Goal: Information Seeking & Learning: Learn about a topic

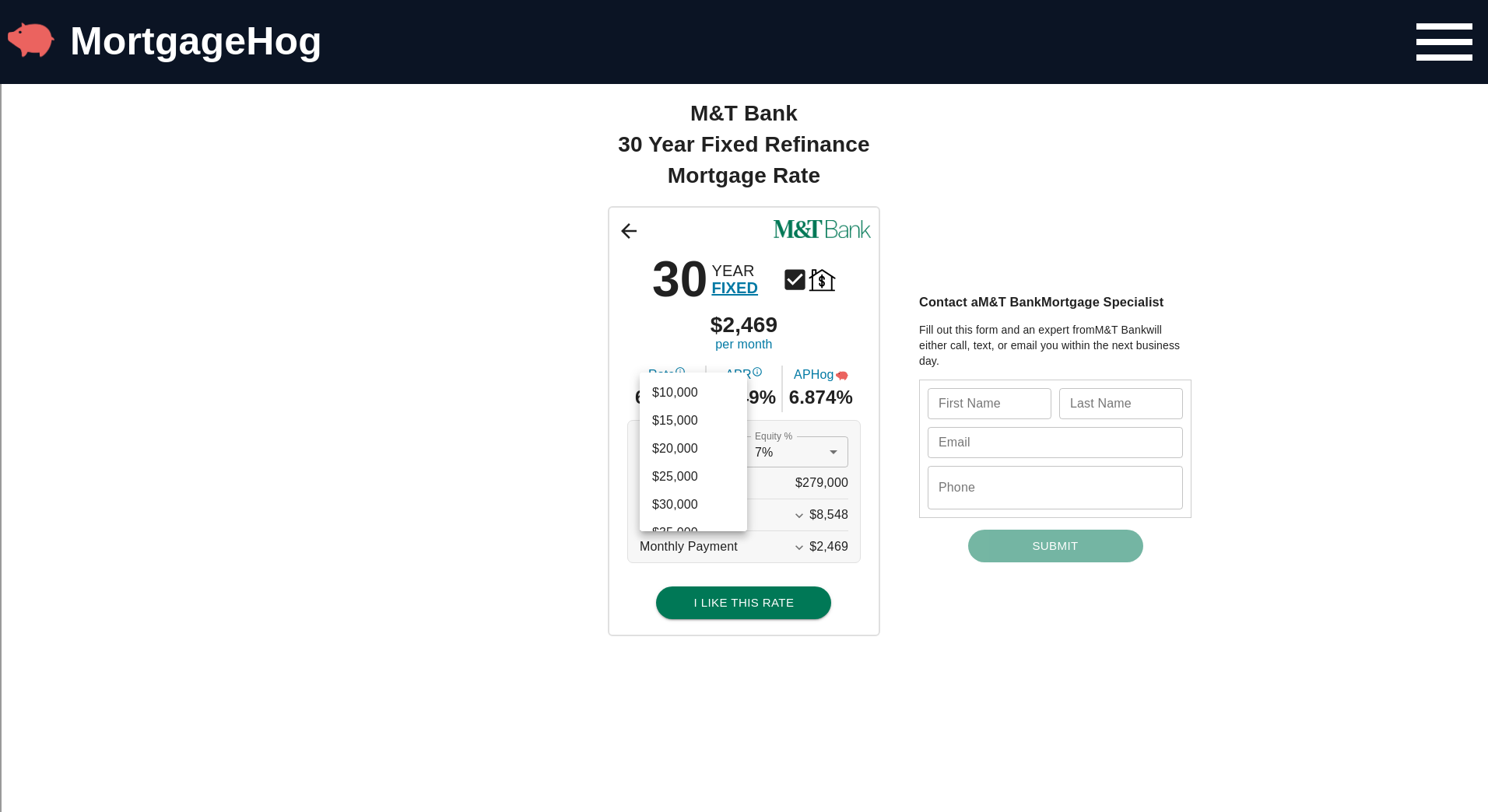
click at [719, 405] on li "$250,000" at bounding box center [693, 405] width 107 height 28
type input "250000"
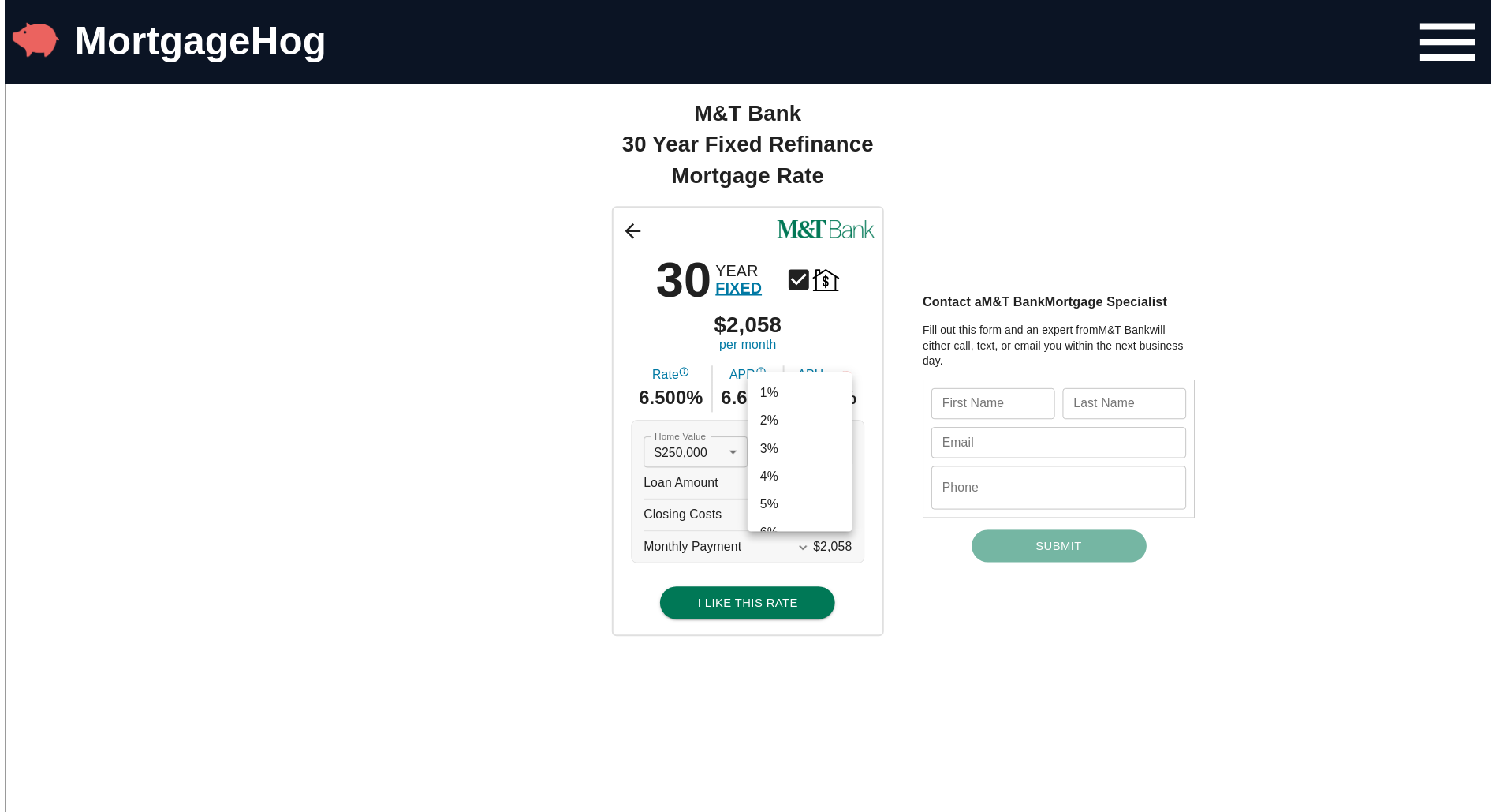
scroll to position [111, 0]
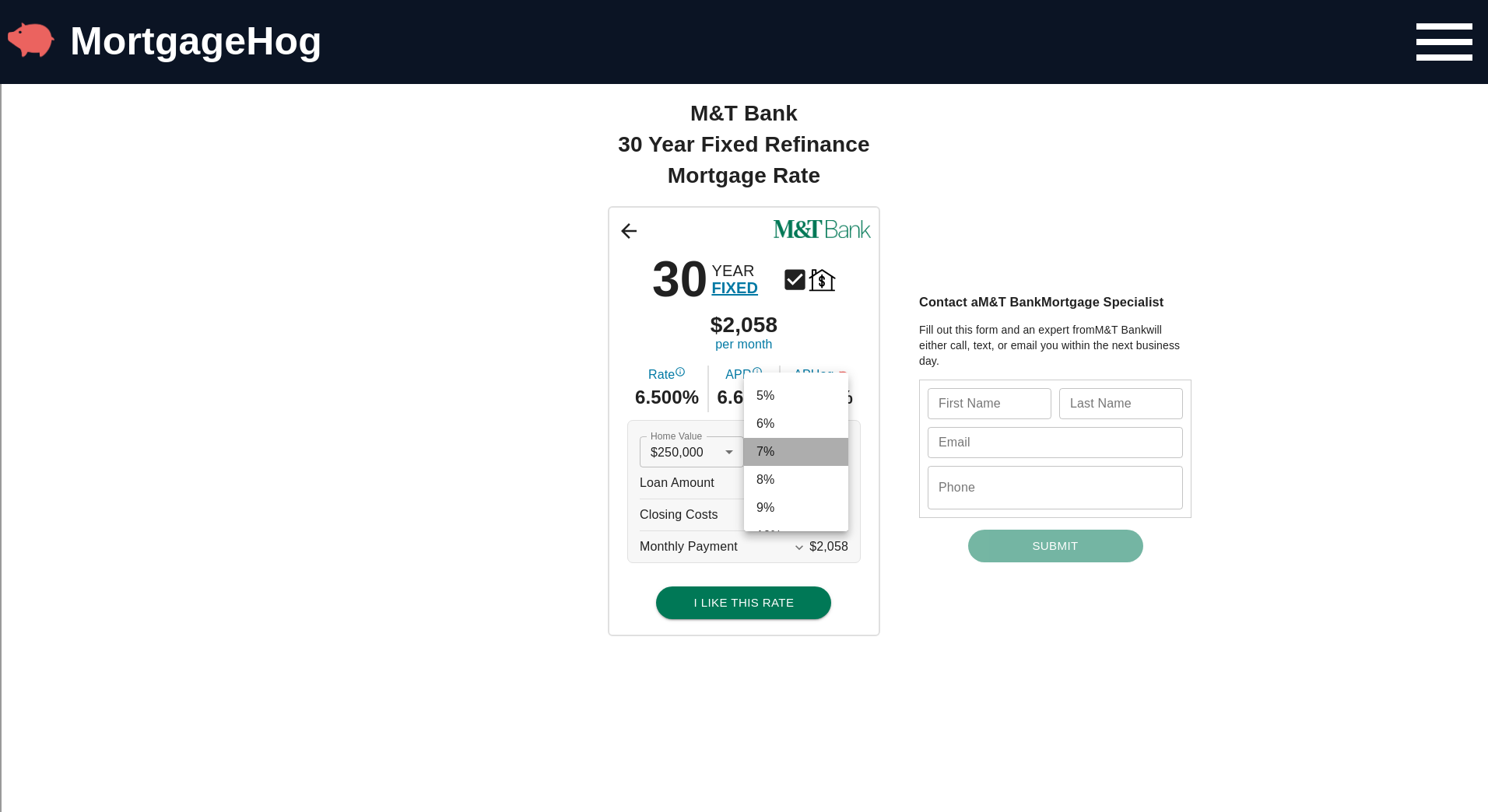
click at [834, 451] on li "7%" at bounding box center [795, 451] width 104 height 28
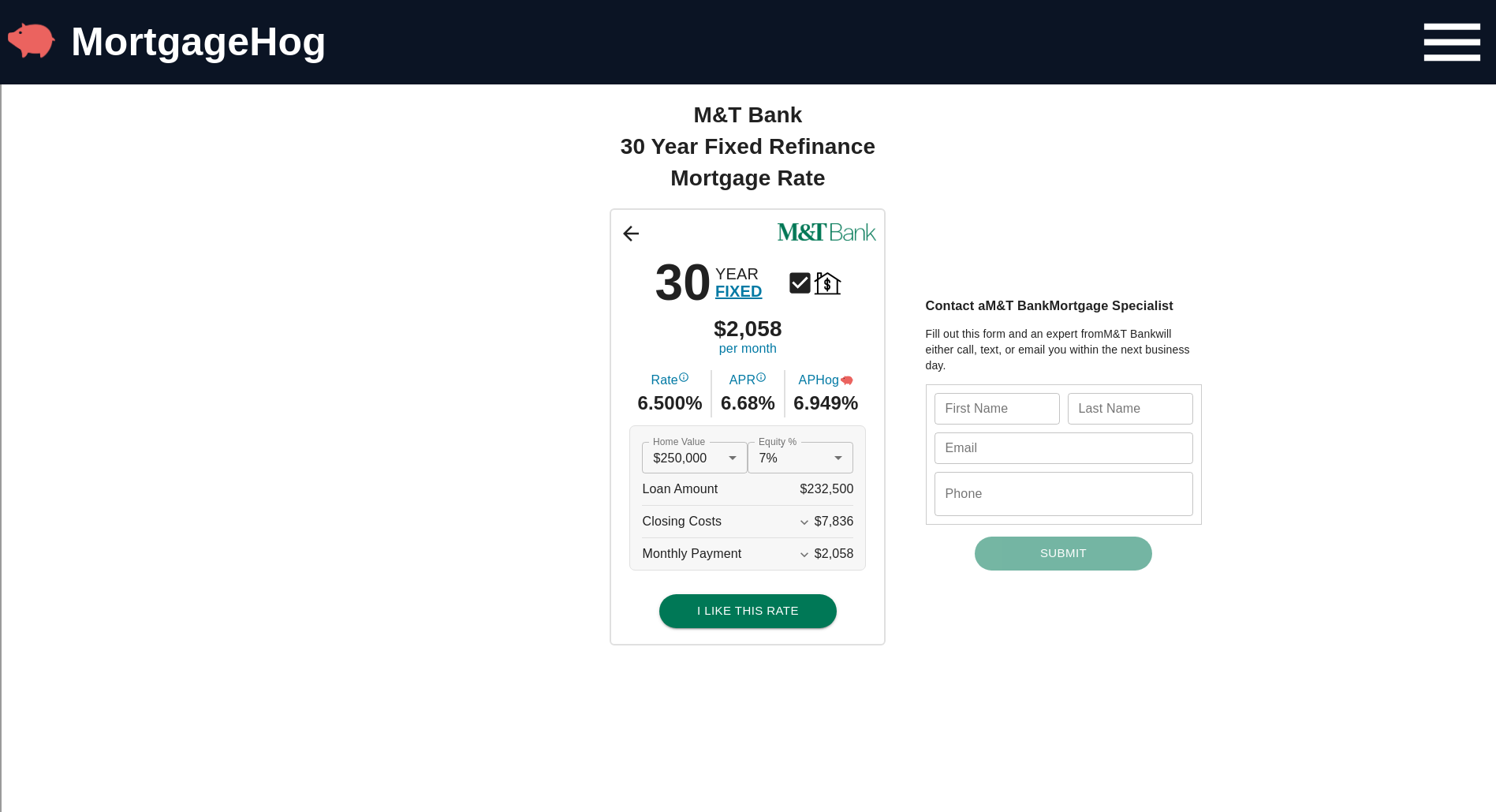
click at [742, 287] on span "FIXED" at bounding box center [738, 291] width 48 height 17
click at [641, 239] on icon at bounding box center [631, 233] width 23 height 23
